Goal: Task Accomplishment & Management: Manage account settings

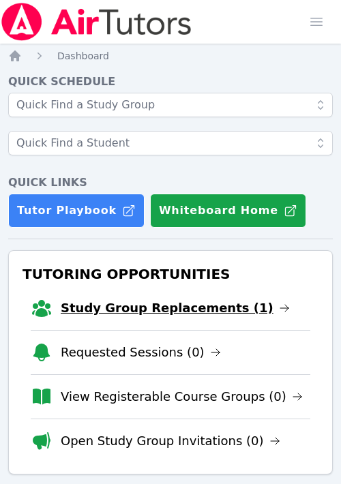
click at [193, 304] on link "Study Group Replacements (1)" at bounding box center [175, 307] width 229 height 19
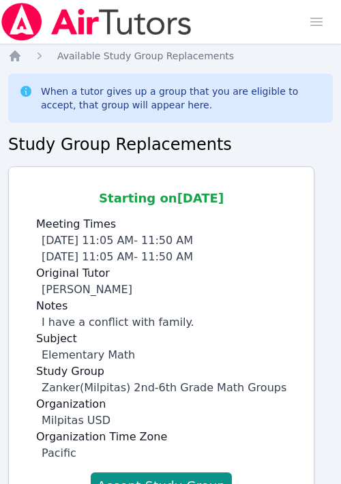
scroll to position [38, 0]
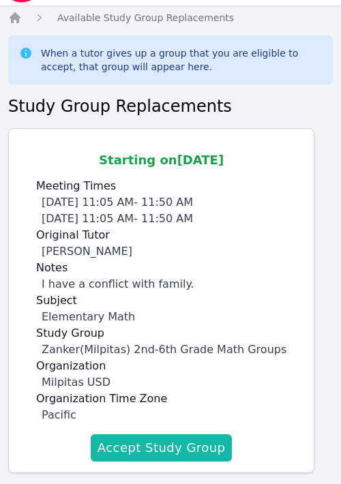
click at [136, 441] on button "Accept Study Group" at bounding box center [162, 447] width 142 height 27
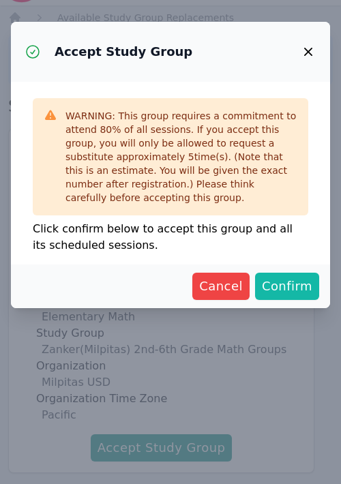
click at [280, 281] on span "Confirm" at bounding box center [287, 286] width 50 height 19
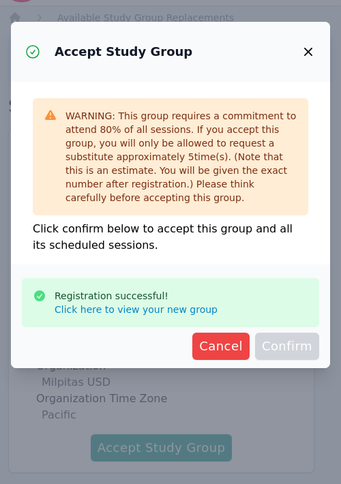
click at [309, 53] on icon "button" at bounding box center [308, 52] width 8 height 8
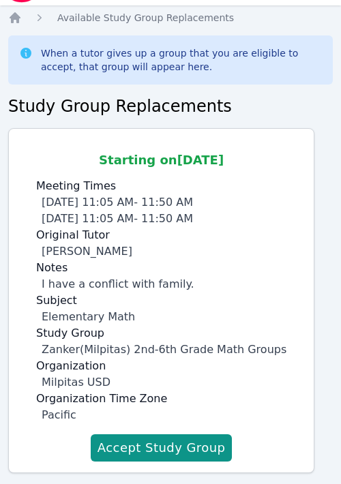
scroll to position [0, 0]
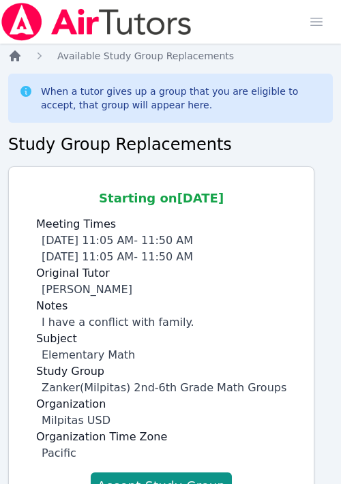
click at [17, 52] on icon "Breadcrumb" at bounding box center [15, 56] width 14 height 14
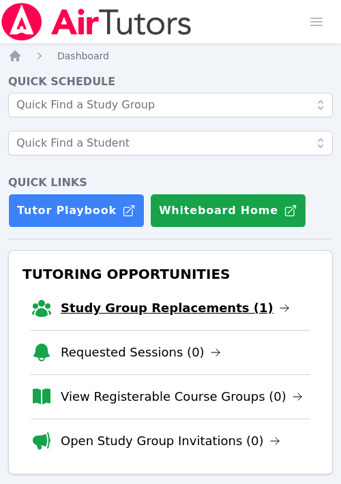
click at [144, 302] on link "Study Group Replacements (1)" at bounding box center [175, 307] width 229 height 19
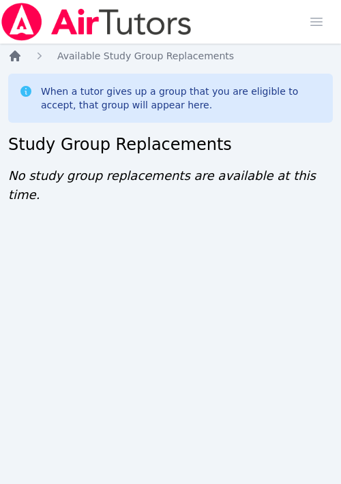
click at [10, 57] on icon "Breadcrumb" at bounding box center [15, 56] width 14 height 14
